Goal: Find contact information: Find contact information

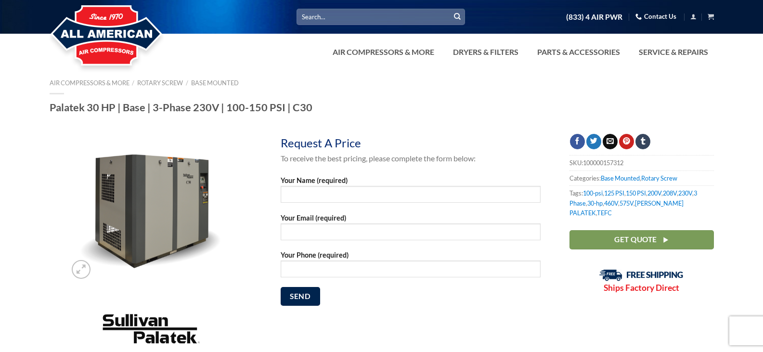
click at [587, 15] on link "(833) 4 AIR PWR" at bounding box center [594, 17] width 56 height 17
click at [502, 70] on div at bounding box center [381, 75] width 763 height 10
click at [588, 16] on link "(833) 4 AIR PWR" at bounding box center [594, 17] width 56 height 17
click at [652, 14] on link "Contact Us" at bounding box center [655, 16] width 41 height 15
